Goal: Navigation & Orientation: Understand site structure

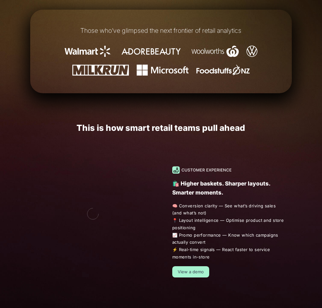
scroll to position [290, 0]
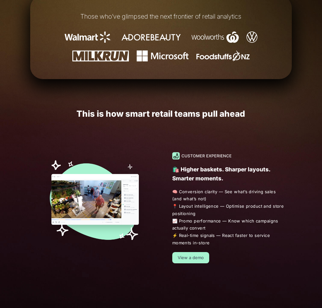
click at [131, 143] on div "🛍️ Higher baskets. Sharper layouts. Smarter moments. 🧠 Conversion clarity — See…" at bounding box center [161, 207] width 279 height 150
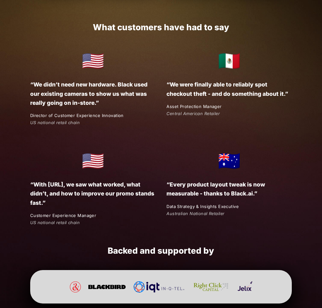
scroll to position [1121, 0]
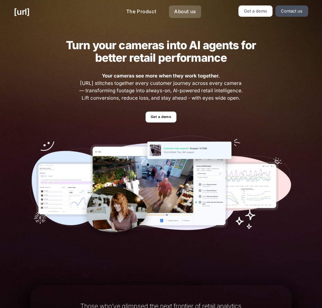
click at [178, 12] on link "About us" at bounding box center [185, 11] width 32 height 13
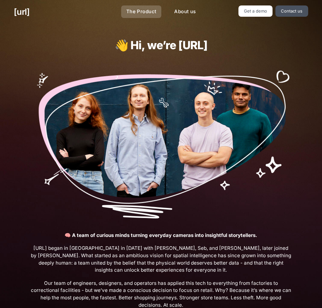
click at [130, 11] on link "The Product" at bounding box center [141, 11] width 40 height 13
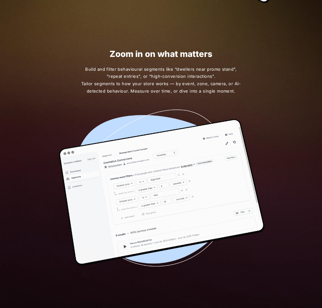
scroll to position [397, 0]
